Goal: Understand process/instructions: Learn about a topic

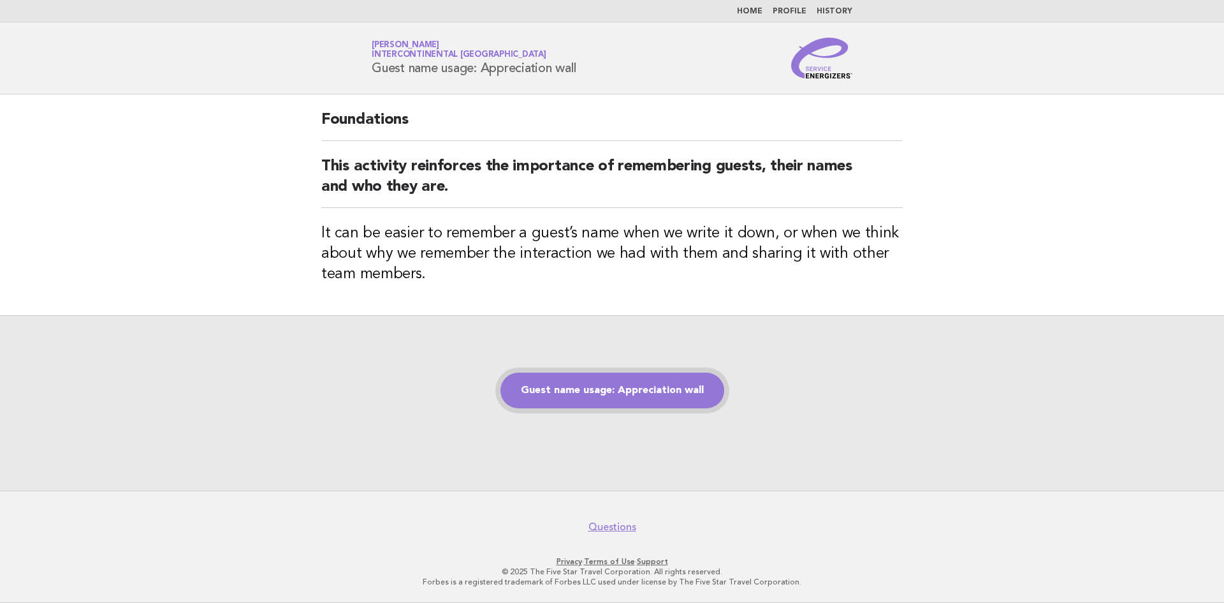
click at [702, 394] on link "Guest name usage: Appreciation wall" at bounding box center [613, 390] width 224 height 36
click at [634, 401] on link "Guest name usage: Appreciation wall" at bounding box center [613, 390] width 224 height 36
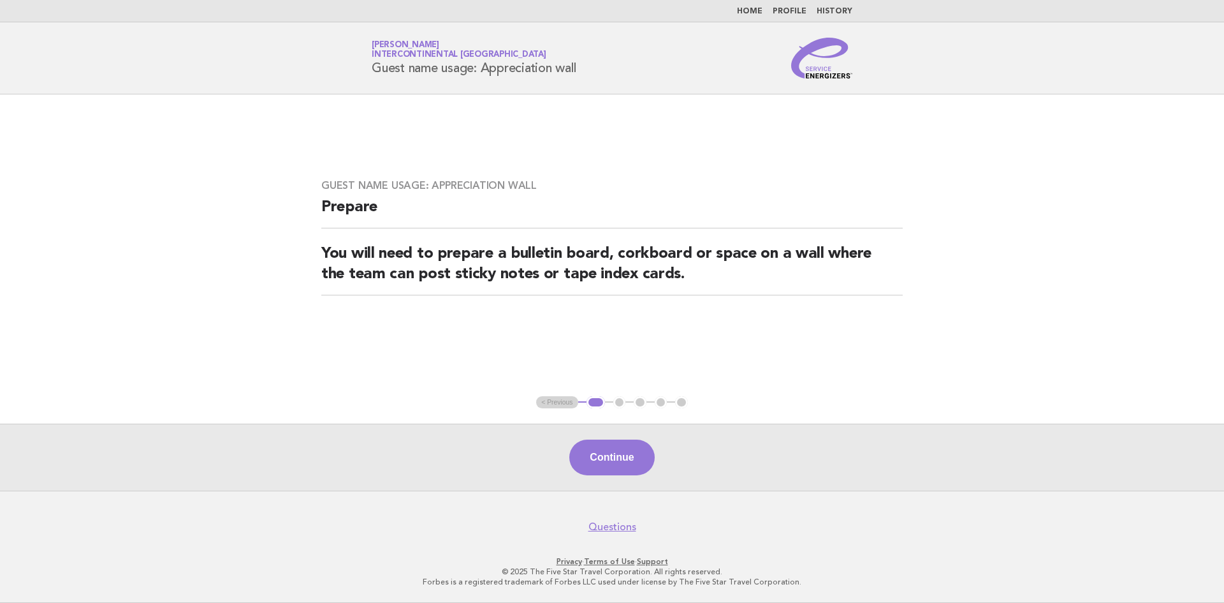
click at [69, 282] on main "Guest name usage: Appreciation wall Prepare You will need to prepare a bulletin…" at bounding box center [612, 292] width 1224 height 396
click at [608, 470] on button "Continue" at bounding box center [611, 457] width 85 height 36
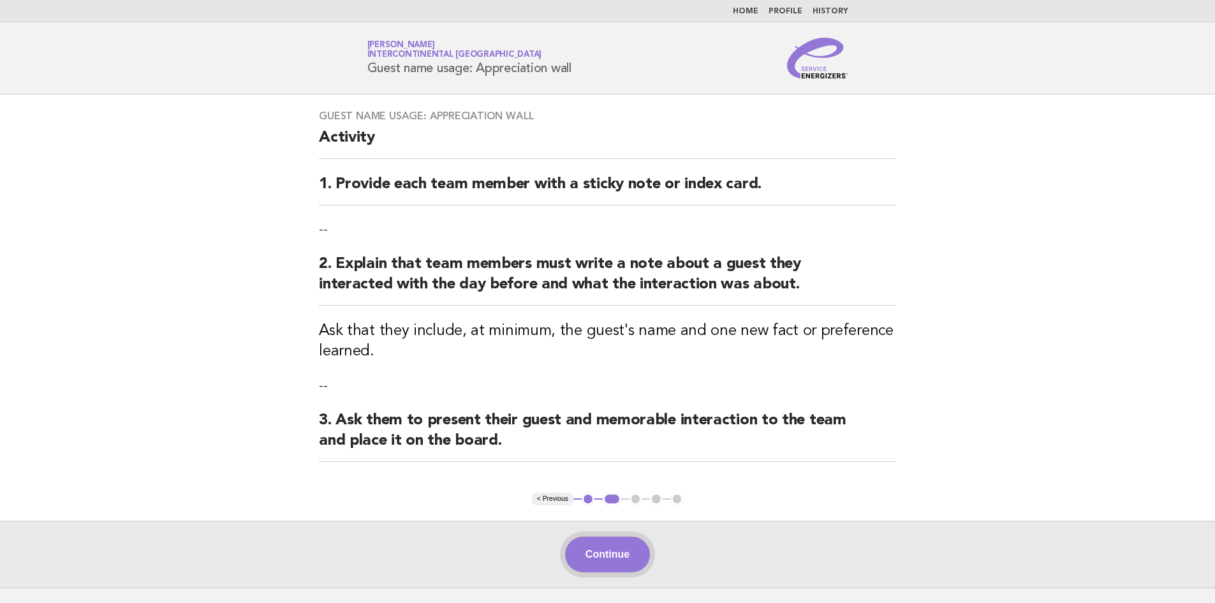
click at [599, 543] on button "Continue" at bounding box center [607, 554] width 85 height 36
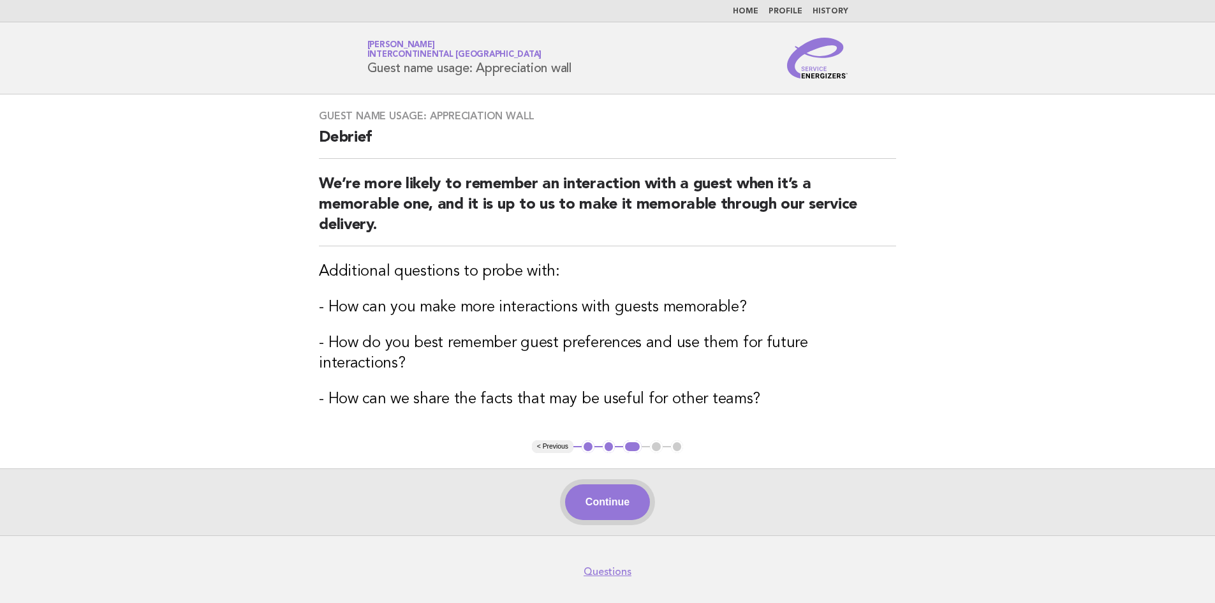
click at [618, 492] on button "Continue" at bounding box center [607, 502] width 85 height 36
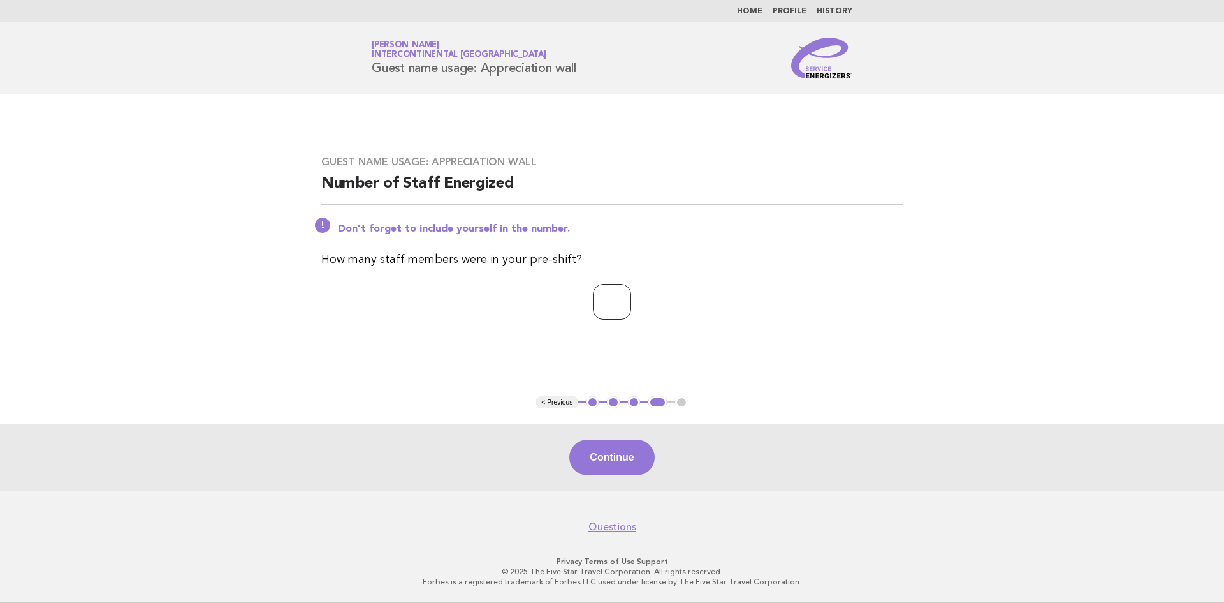
type input "*"
click at [631, 298] on input "*" at bounding box center [612, 302] width 38 height 36
click at [624, 456] on button "Continue" at bounding box center [611, 457] width 85 height 36
